Goal: Information Seeking & Learning: Check status

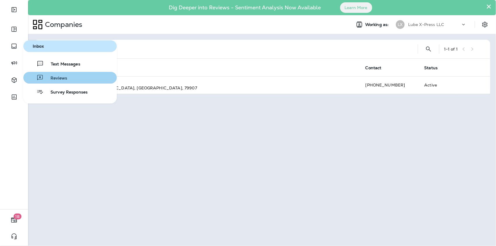
click at [46, 76] on span "Reviews" at bounding box center [55, 79] width 24 height 6
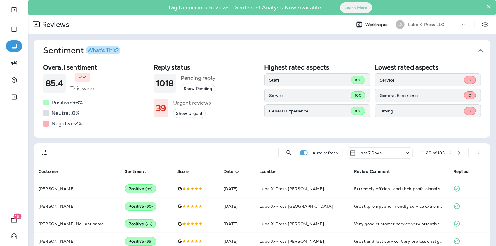
scroll to position [88, 0]
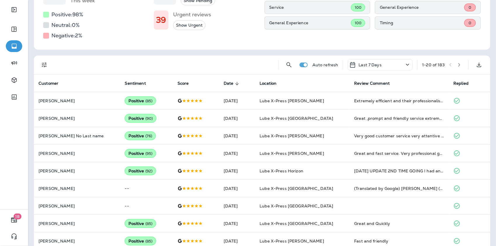
click at [396, 61] on div "Last 7 Days" at bounding box center [379, 64] width 65 height 11
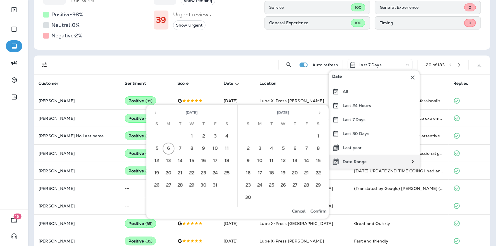
click at [364, 158] on div "Date Range" at bounding box center [349, 161] width 41 height 14
click at [156, 115] on button "Previous month" at bounding box center [155, 112] width 9 height 9
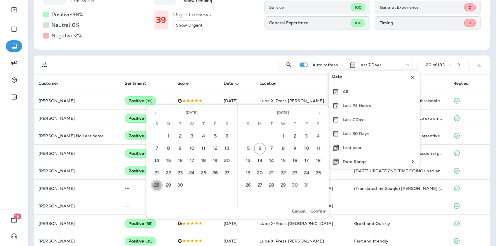
click at [155, 187] on button "28" at bounding box center [157, 185] width 12 height 12
click at [317, 136] on button "4" at bounding box center [318, 136] width 12 height 12
click at [324, 209] on p "Confirm" at bounding box center [318, 211] width 16 height 5
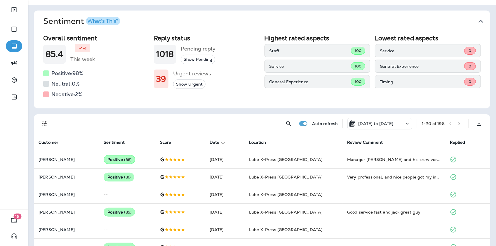
scroll to position [58, 0]
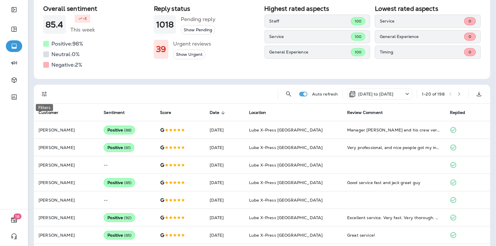
click at [45, 93] on icon "Filters" at bounding box center [44, 93] width 7 height 7
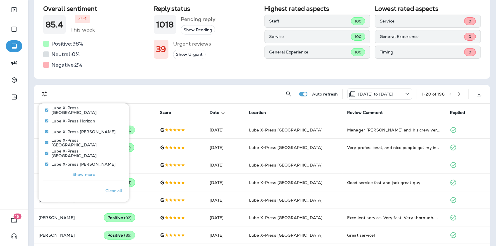
scroll to position [340, 0]
click at [89, 174] on p "Show more" at bounding box center [83, 174] width 23 height 5
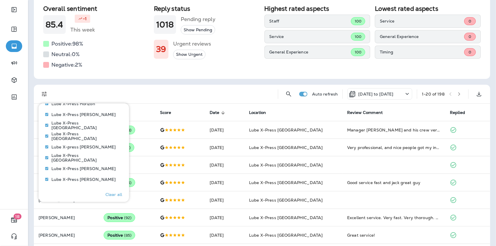
scroll to position [364, 0]
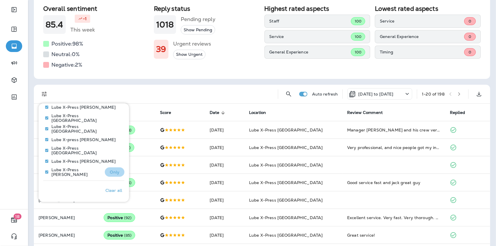
click at [110, 173] on p "Only" at bounding box center [115, 172] width 10 height 5
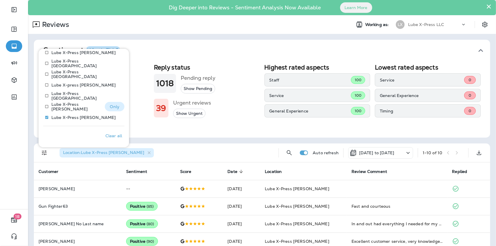
click at [110, 107] on p "Only" at bounding box center [115, 106] width 10 height 5
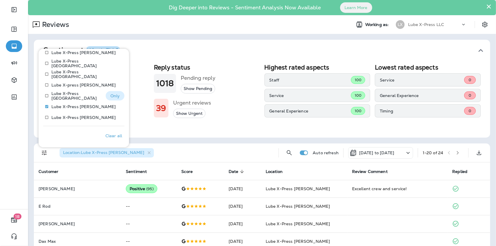
drag, startPoint x: 113, startPoint y: 97, endPoint x: 105, endPoint y: 99, distance: 7.6
click at [113, 97] on p "Only" at bounding box center [115, 95] width 10 height 5
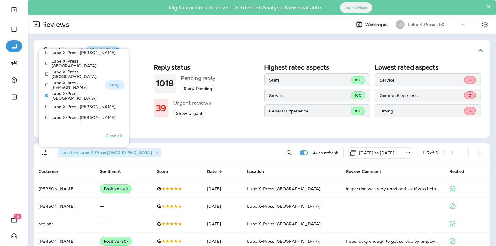
click at [117, 84] on button "Only" at bounding box center [115, 84] width 20 height 9
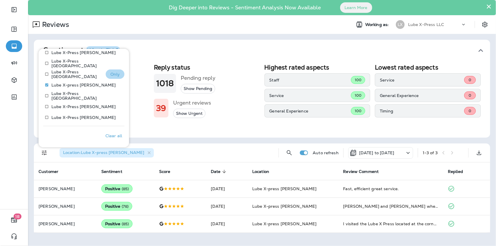
click at [110, 72] on p "Only" at bounding box center [115, 74] width 10 height 5
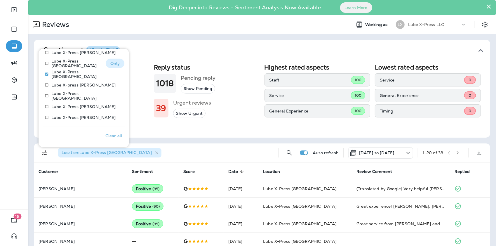
click at [115, 59] on button "Only" at bounding box center [115, 63] width 19 height 9
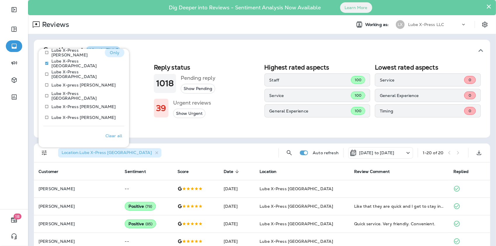
drag, startPoint x: 101, startPoint y: 49, endPoint x: 102, endPoint y: 56, distance: 7.3
click at [105, 54] on button "Only" at bounding box center [115, 52] width 20 height 9
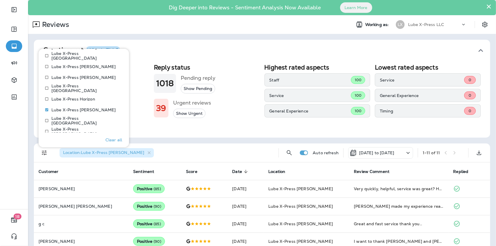
scroll to position [305, 0]
click at [108, 99] on p "Only" at bounding box center [113, 100] width 10 height 5
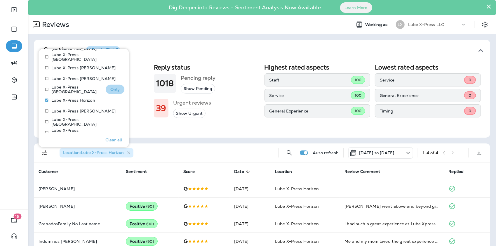
click at [110, 90] on p "Only" at bounding box center [115, 89] width 10 height 5
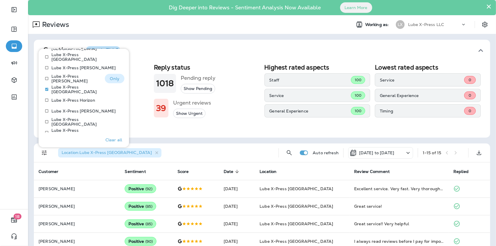
drag, startPoint x: 120, startPoint y: 76, endPoint x: 118, endPoint y: 78, distance: 3.3
click at [118, 78] on button "Only" at bounding box center [115, 78] width 20 height 9
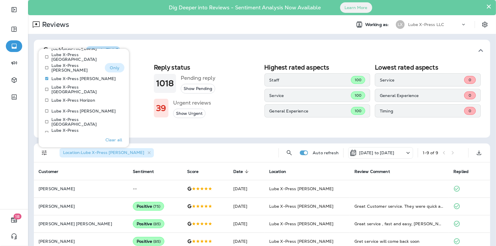
click at [110, 65] on p "Only" at bounding box center [115, 67] width 10 height 5
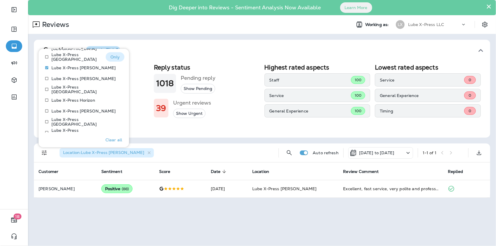
click at [110, 58] on p "Only" at bounding box center [115, 57] width 10 height 5
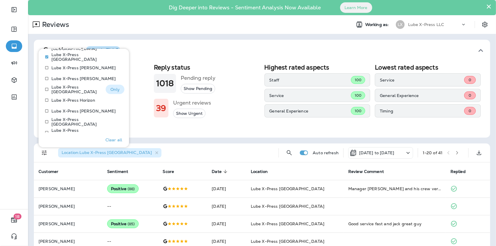
scroll to position [276, 0]
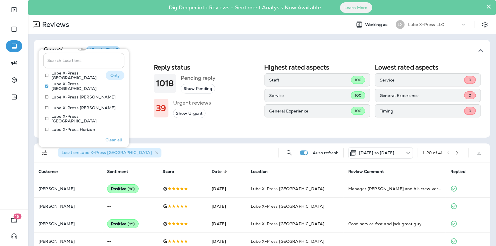
click at [110, 79] on div "Lube X-Press [GEOGRAPHIC_DATA] Only" at bounding box center [83, 76] width 81 height 11
click at [110, 76] on p "Only" at bounding box center [115, 75] width 10 height 5
